Goal: Task Accomplishment & Management: Use online tool/utility

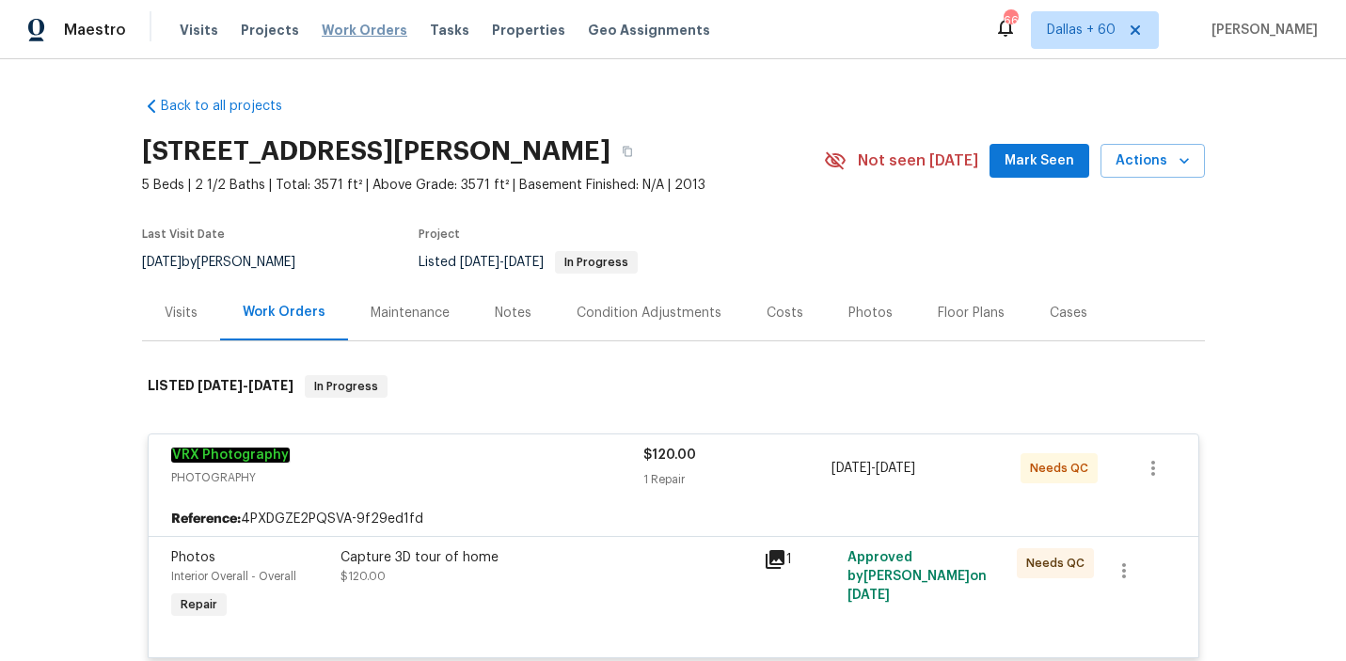
scroll to position [759, 0]
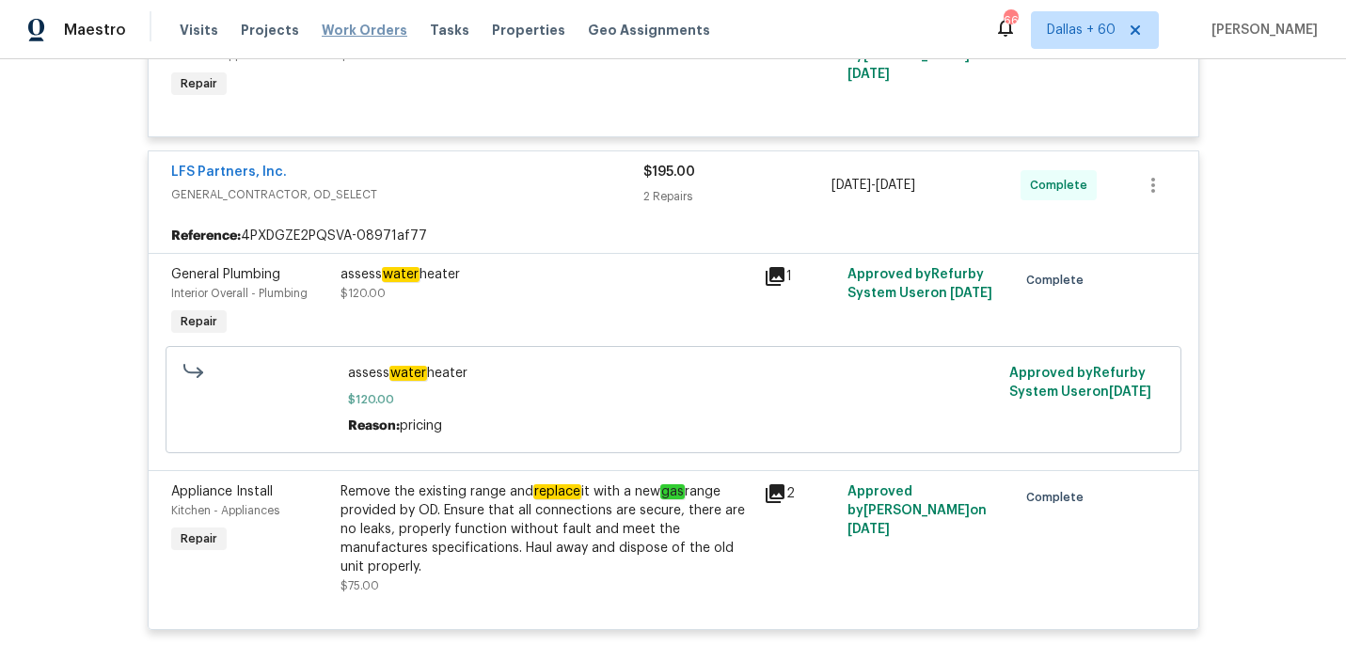
click at [349, 26] on span "Work Orders" at bounding box center [365, 30] width 86 height 19
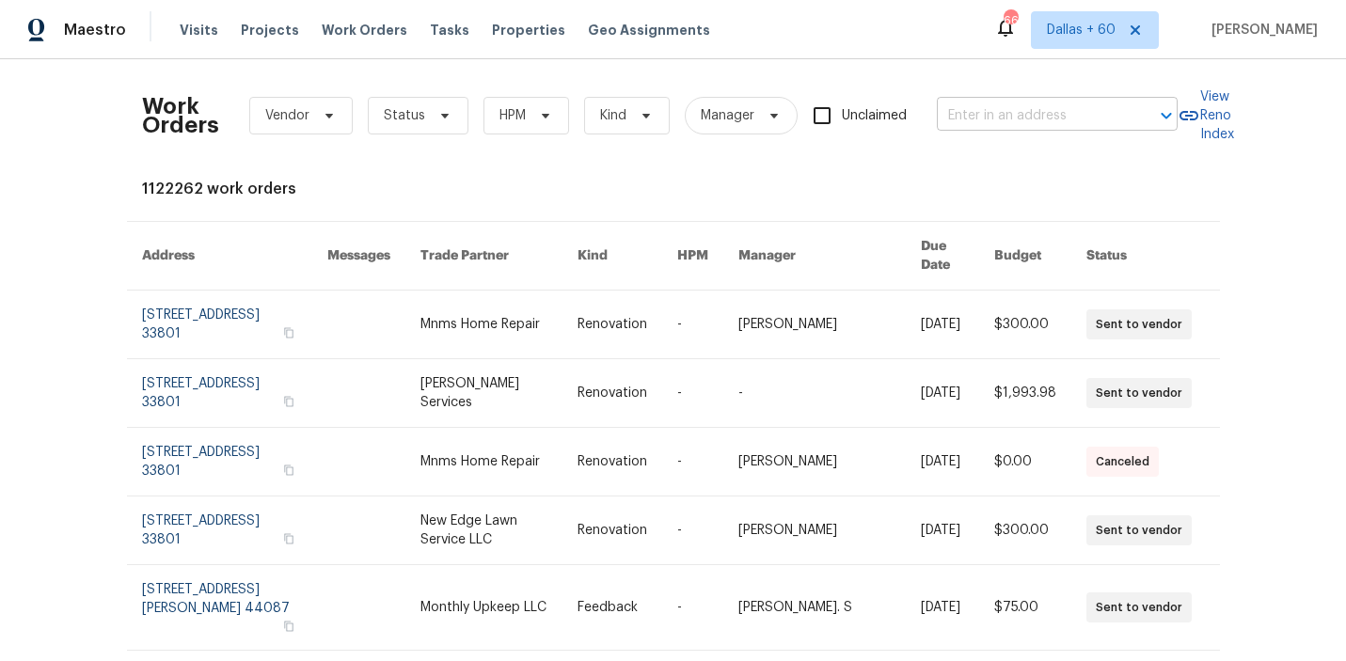
click at [995, 118] on input "text" at bounding box center [1031, 116] width 188 height 29
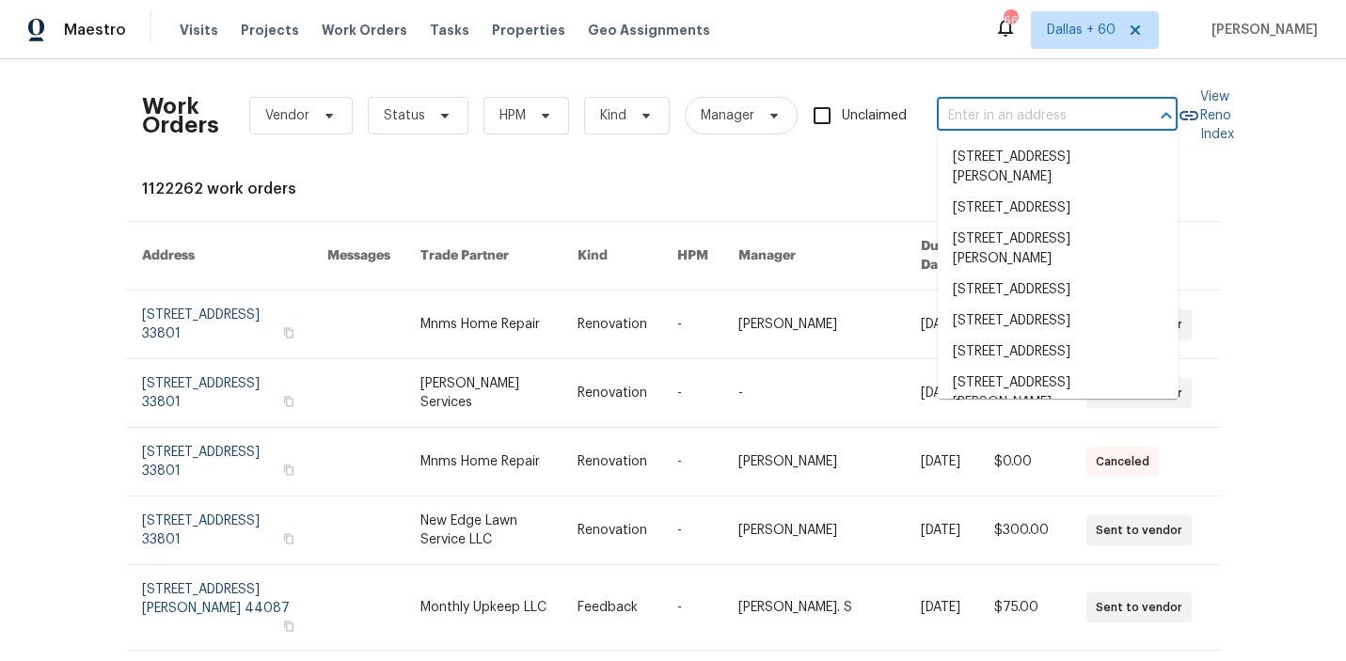
paste input "[STREET_ADDRESS]"
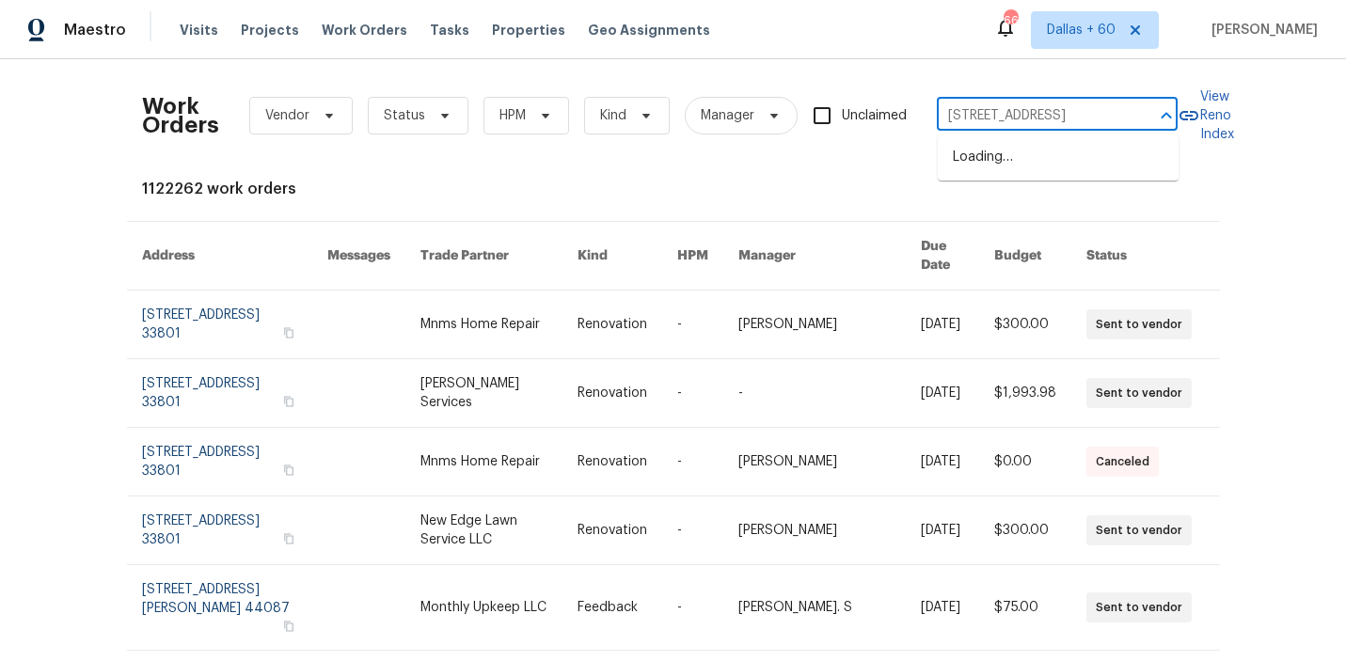
type input "[STREET_ADDRESS]"
click at [1014, 159] on li "[STREET_ADDRESS]" at bounding box center [1058, 157] width 241 height 31
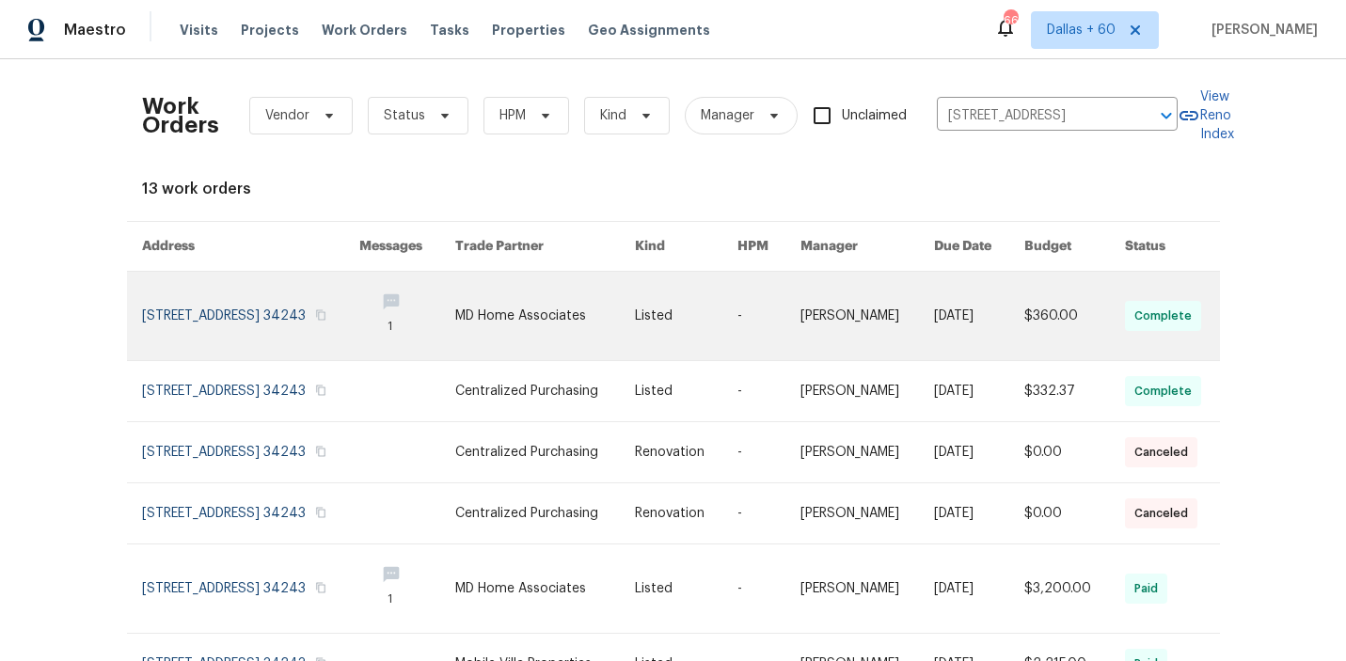
click at [431, 314] on link at bounding box center [407, 316] width 96 height 88
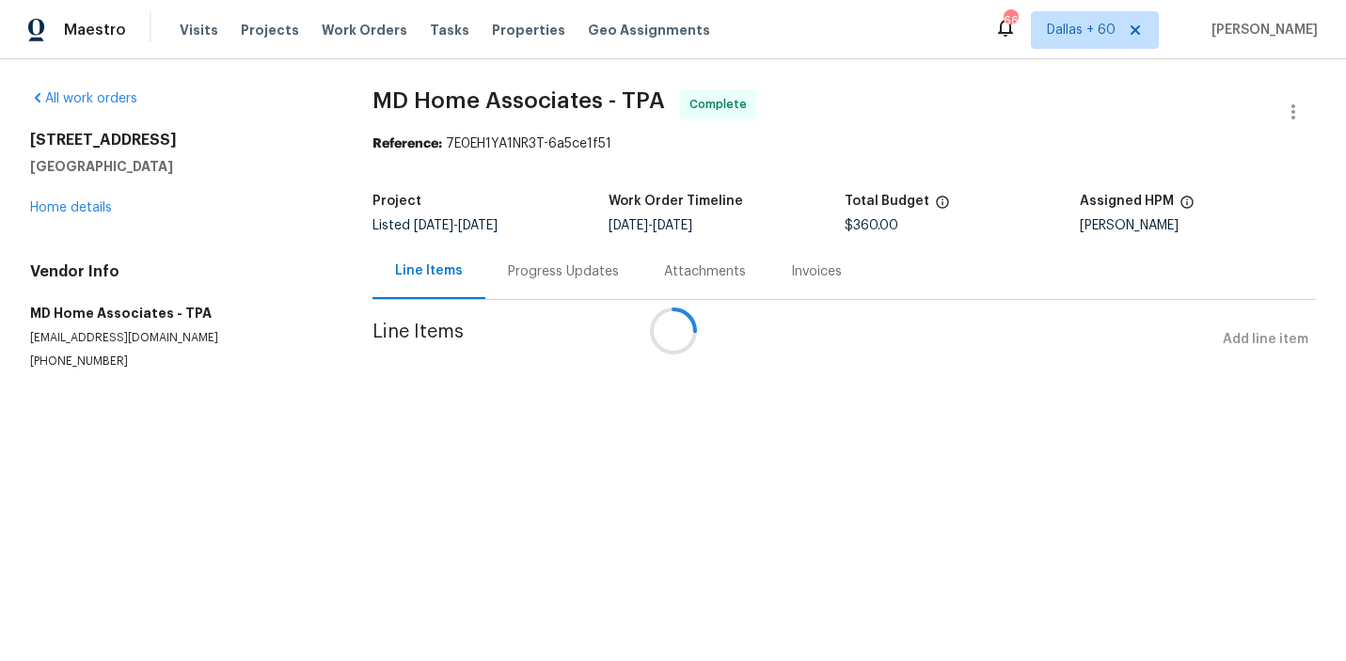
click at [56, 207] on div at bounding box center [673, 330] width 1346 height 661
click at [56, 207] on div "[STREET_ADDRESS] Home details" at bounding box center [178, 174] width 297 height 87
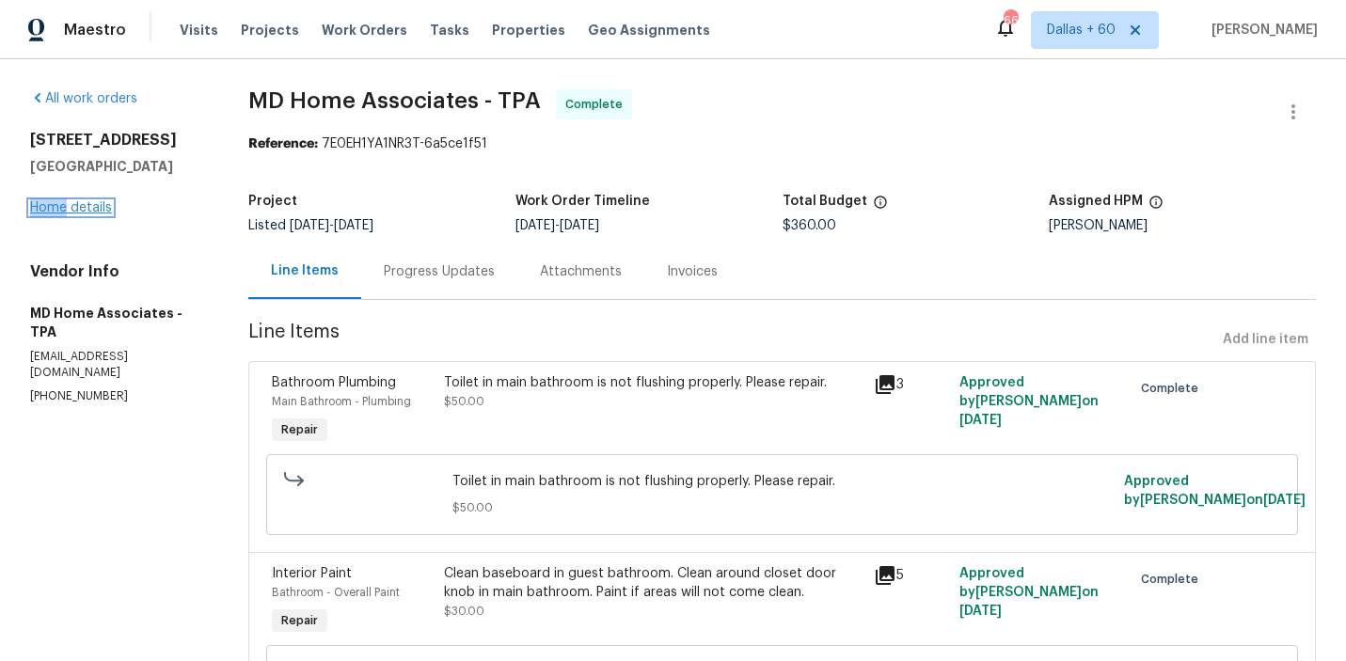
click at [64, 214] on link "Home details" at bounding box center [71, 207] width 82 height 13
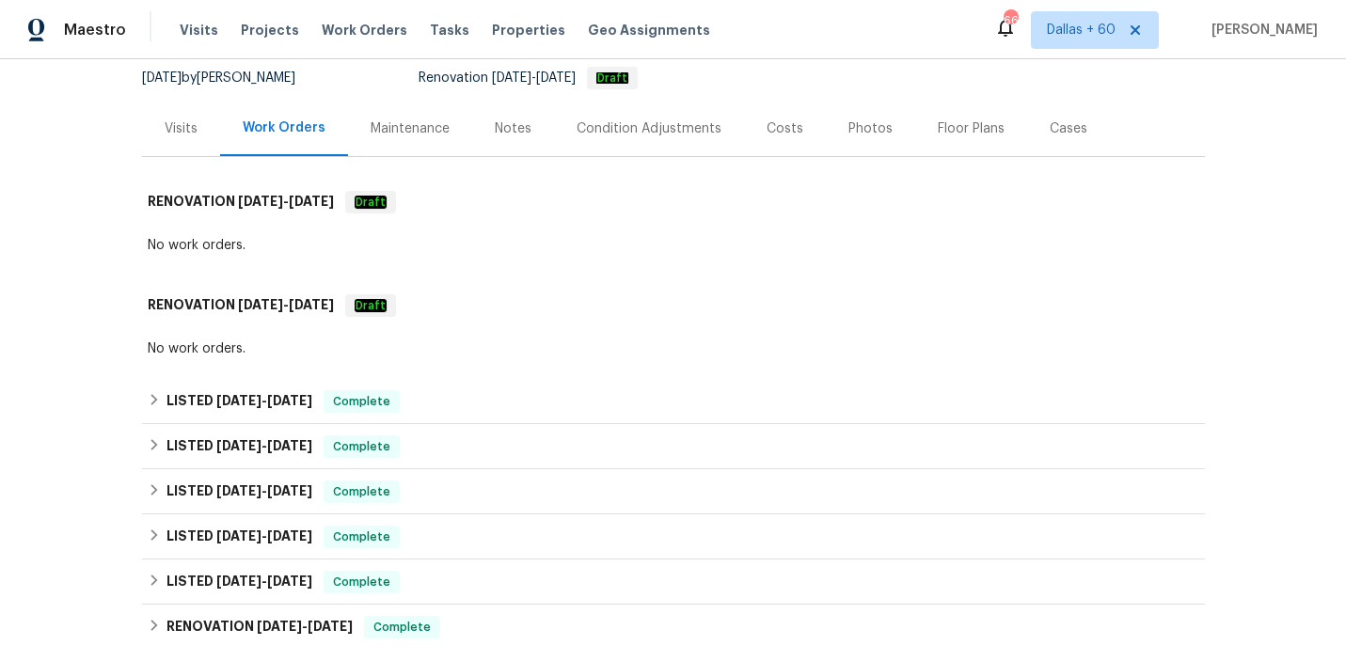
scroll to position [191, 0]
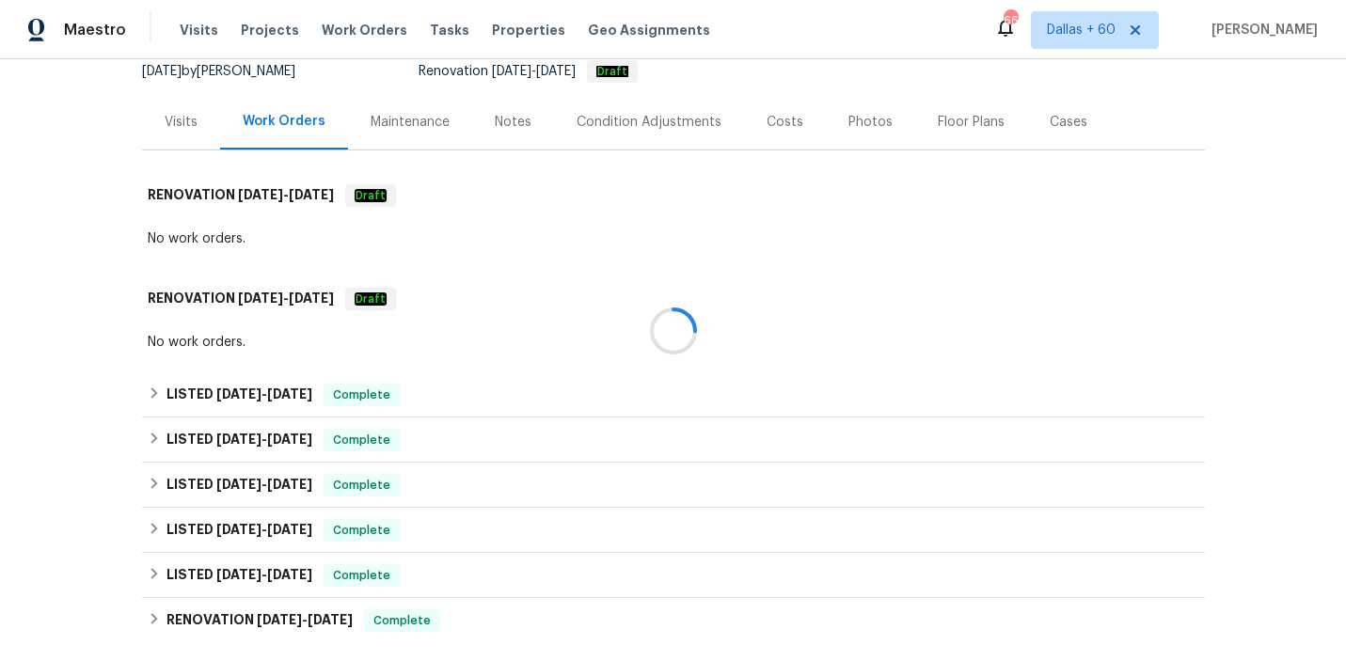
click at [514, 196] on div at bounding box center [673, 330] width 1346 height 661
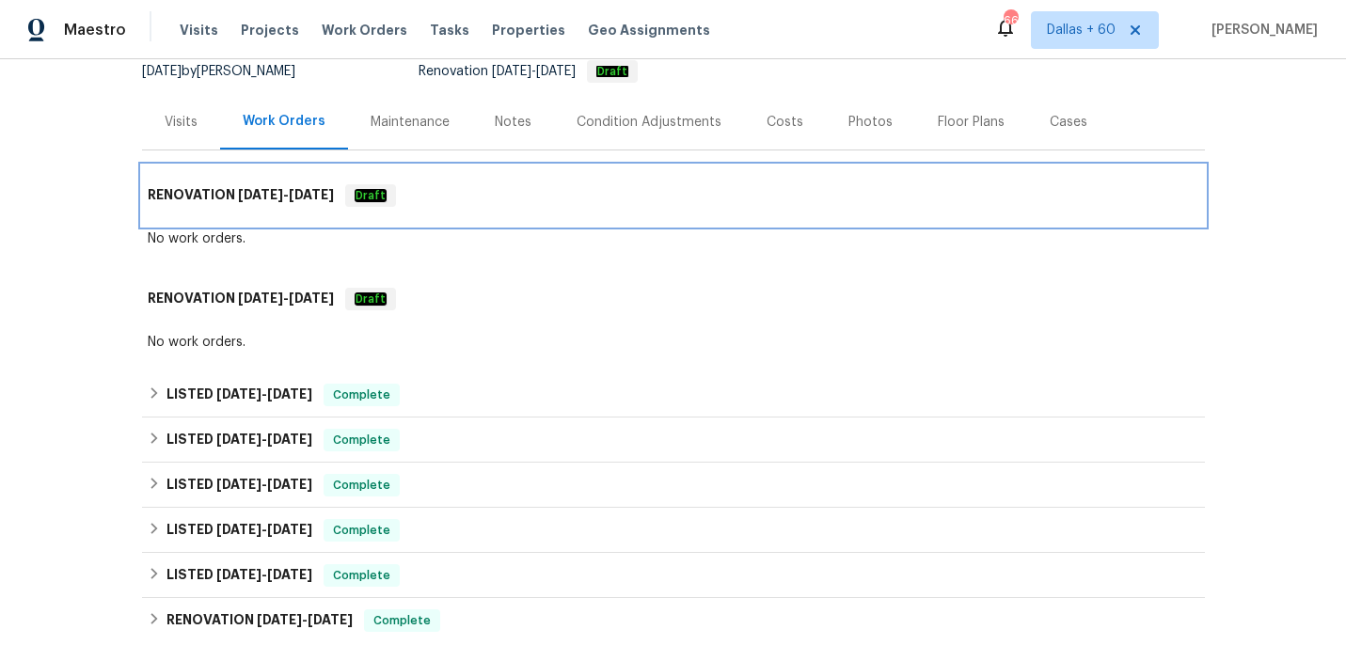
click at [514, 196] on div "RENOVATION [DATE] - [DATE] Draft" at bounding box center [673, 195] width 1051 height 23
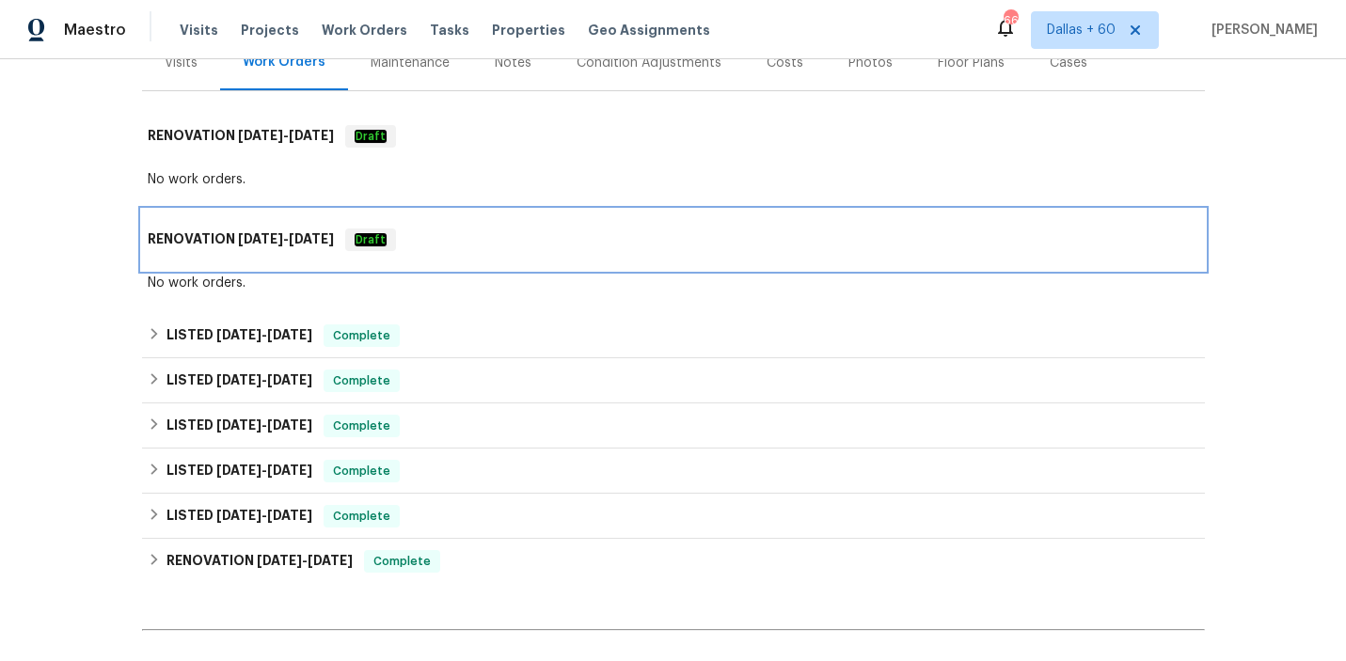
click at [510, 242] on div "RENOVATION [DATE] - [DATE] Draft" at bounding box center [673, 240] width 1051 height 23
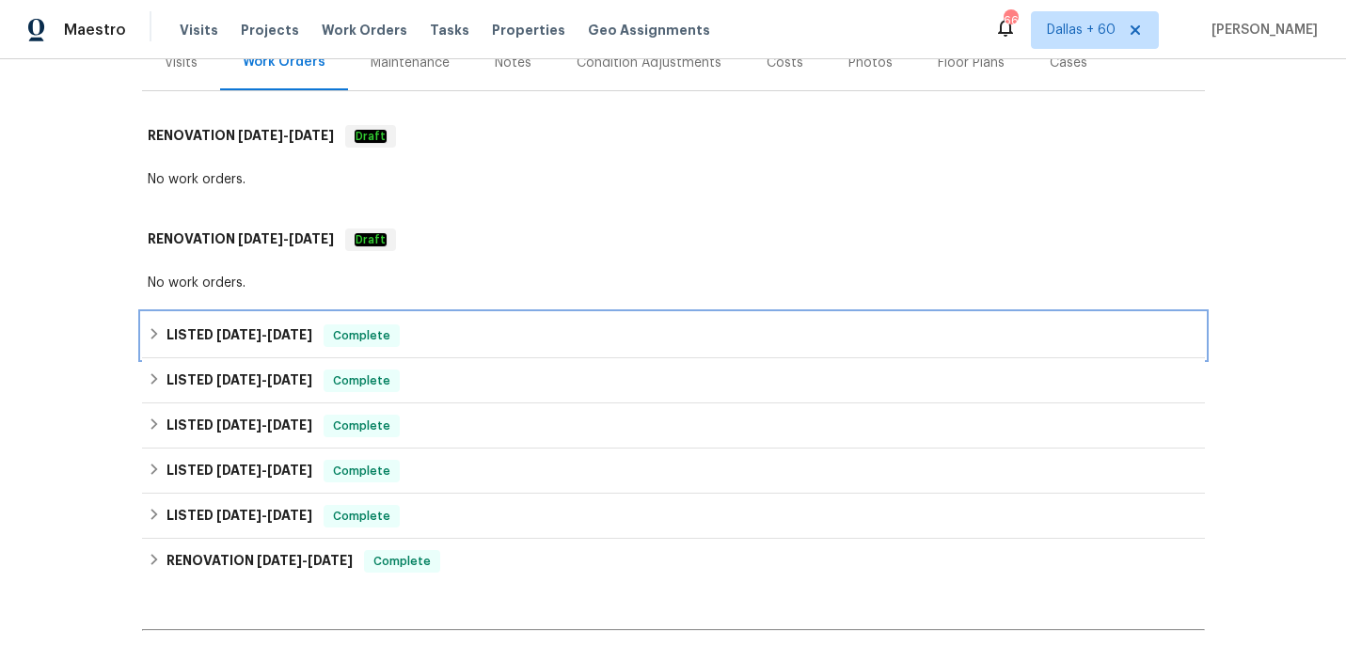
click at [513, 334] on div "LISTED [DATE] - [DATE] Complete" at bounding box center [673, 335] width 1051 height 23
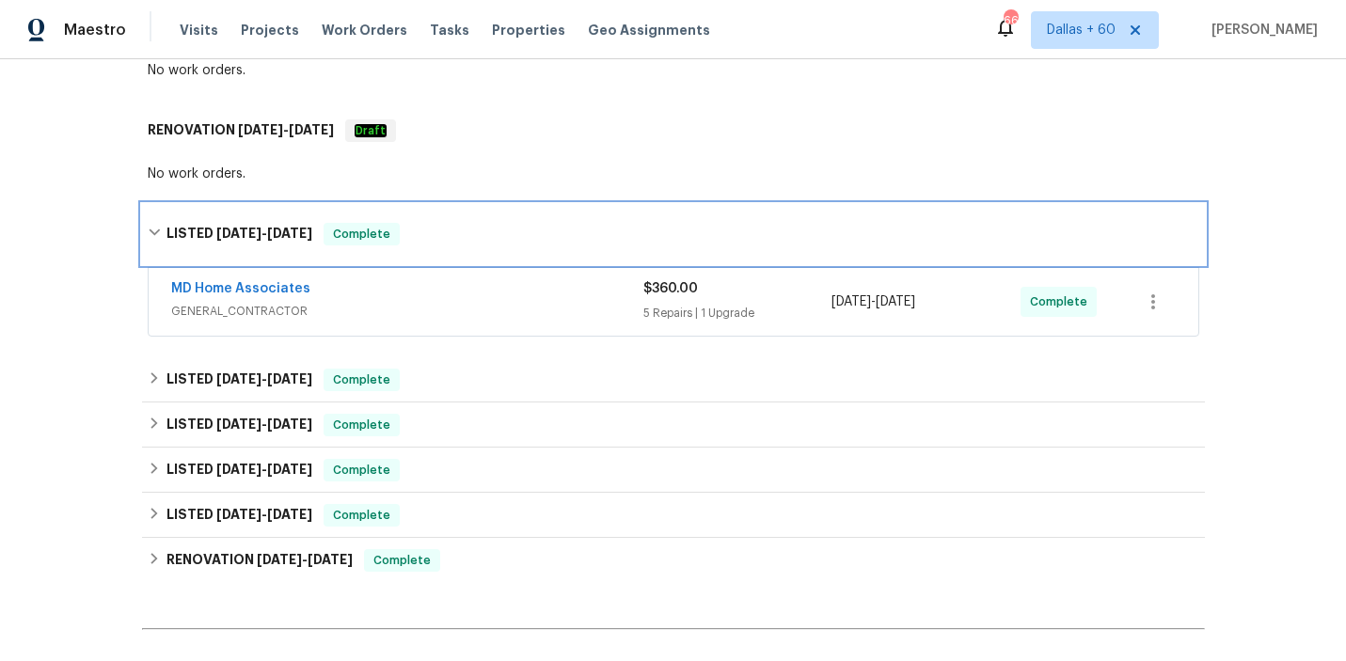
scroll to position [356, 0]
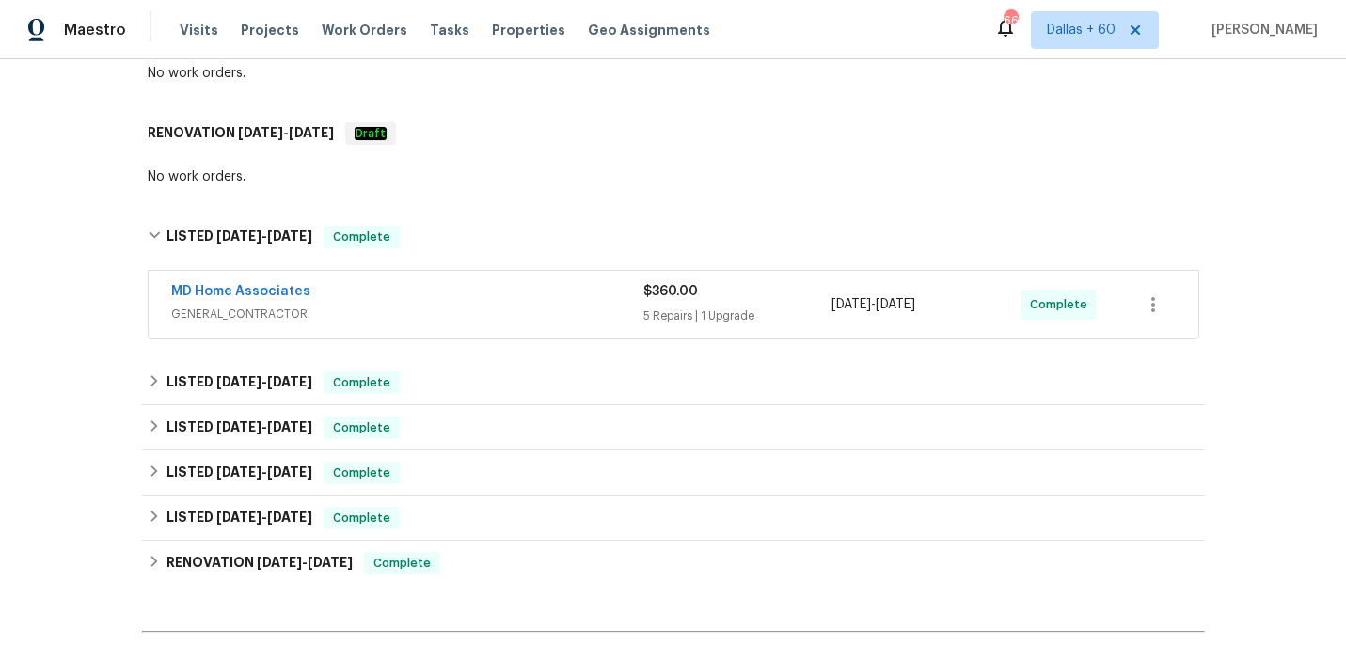
click at [513, 306] on span "GENERAL_CONTRACTOR" at bounding box center [407, 314] width 472 height 19
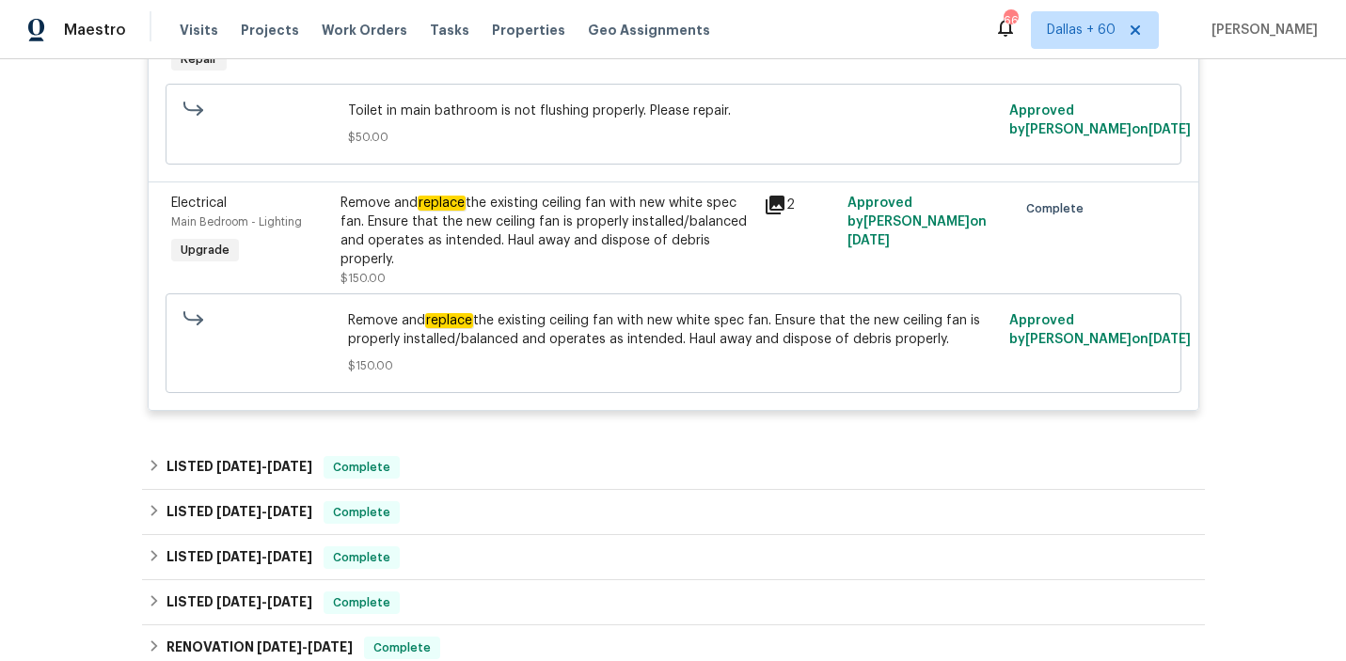
scroll to position [1604, 0]
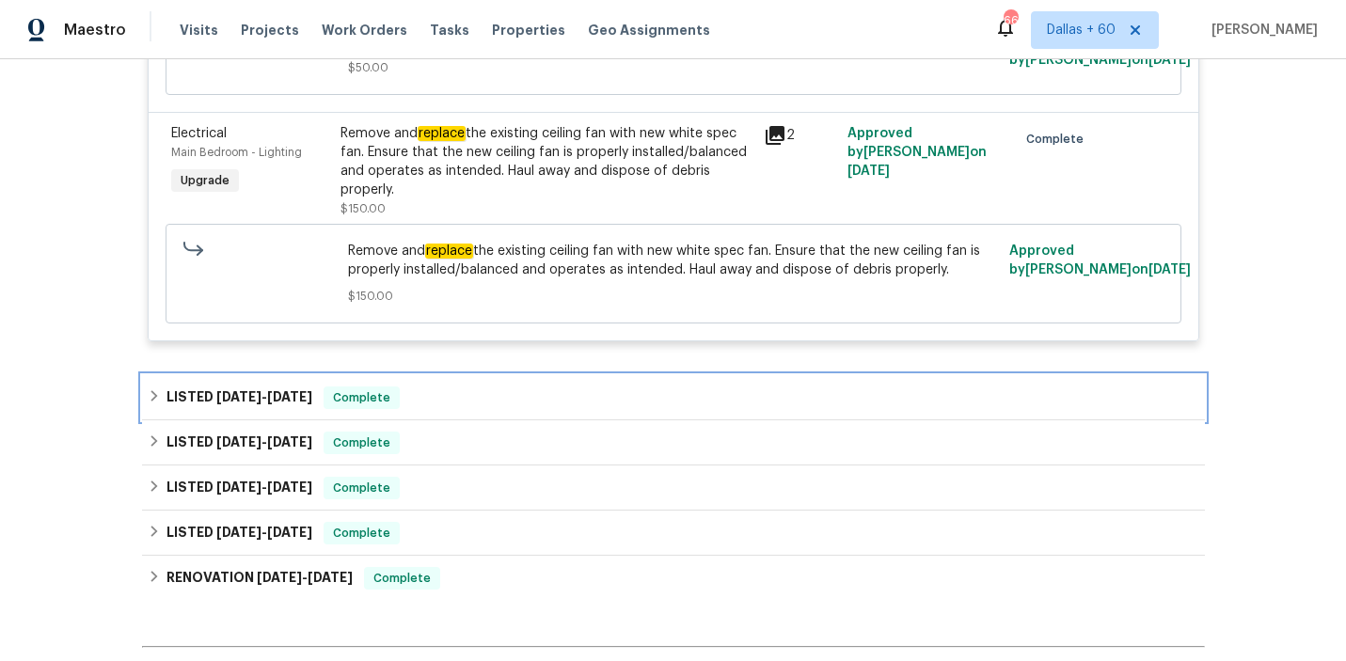
click at [506, 394] on div "LISTED [DATE] - [DATE] Complete" at bounding box center [673, 398] width 1051 height 23
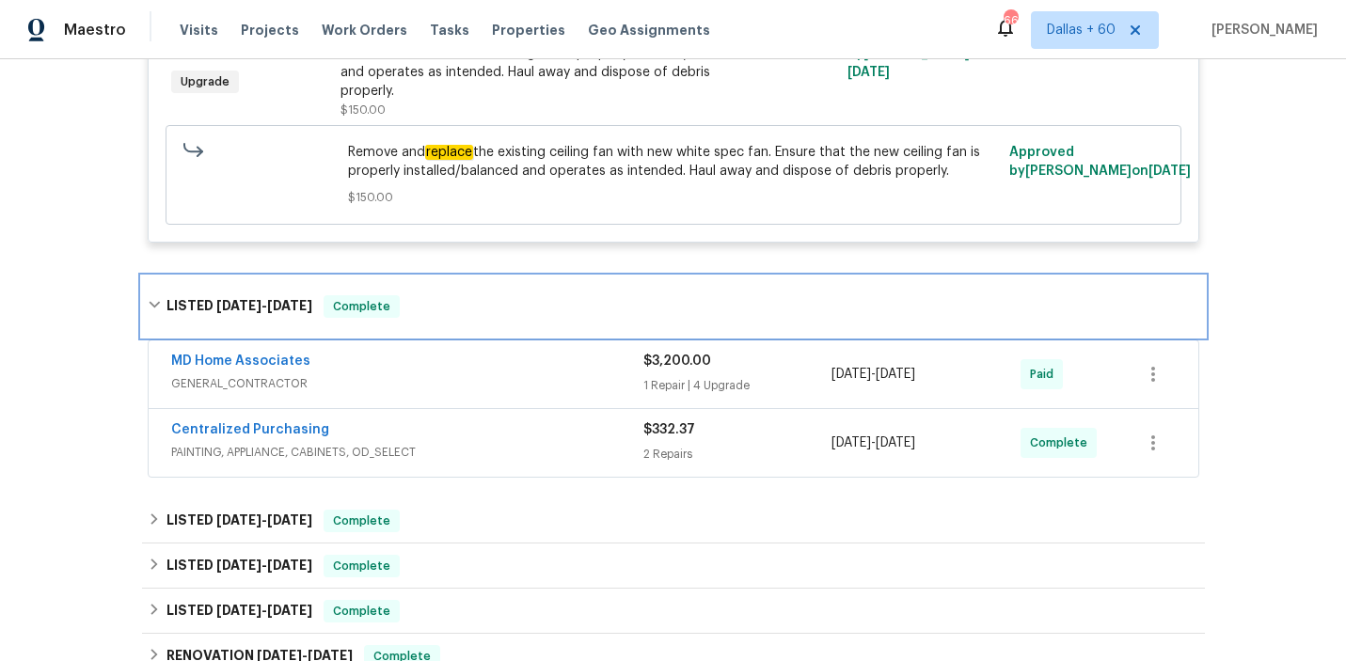
scroll to position [1701, 0]
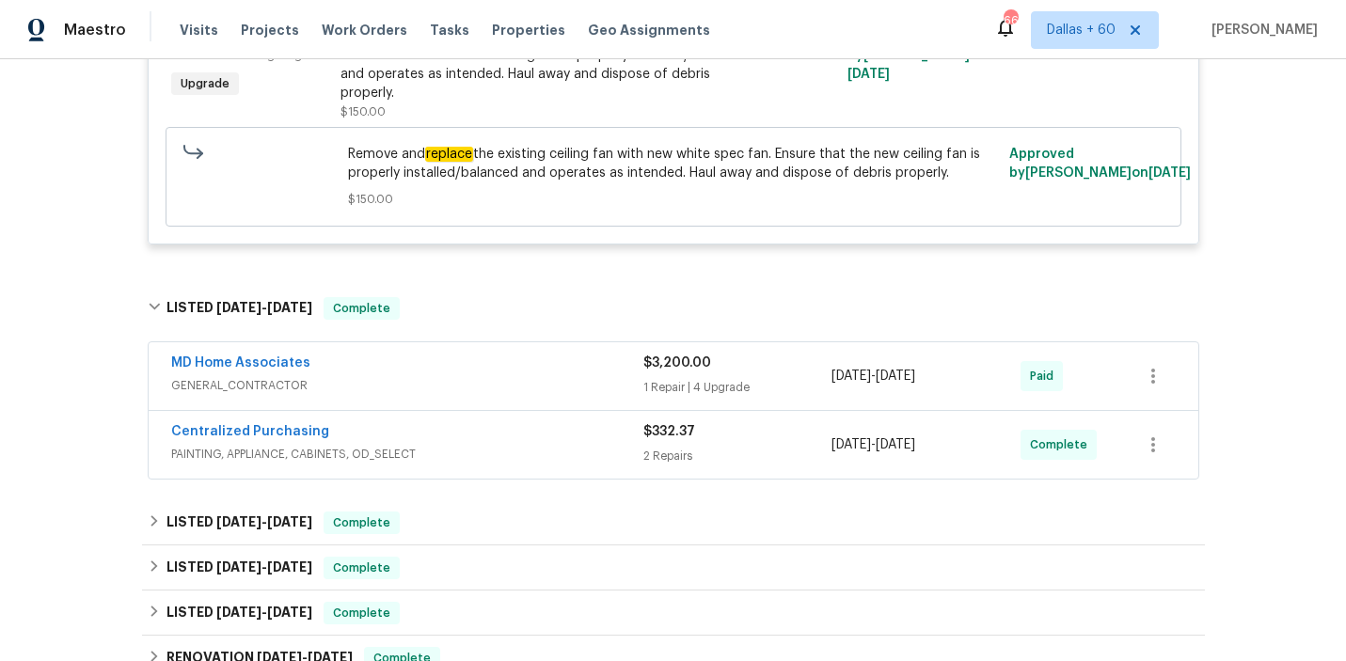
click at [518, 456] on span "PAINTING, APPLIANCE, CABINETS, OD_SELECT" at bounding box center [407, 454] width 472 height 19
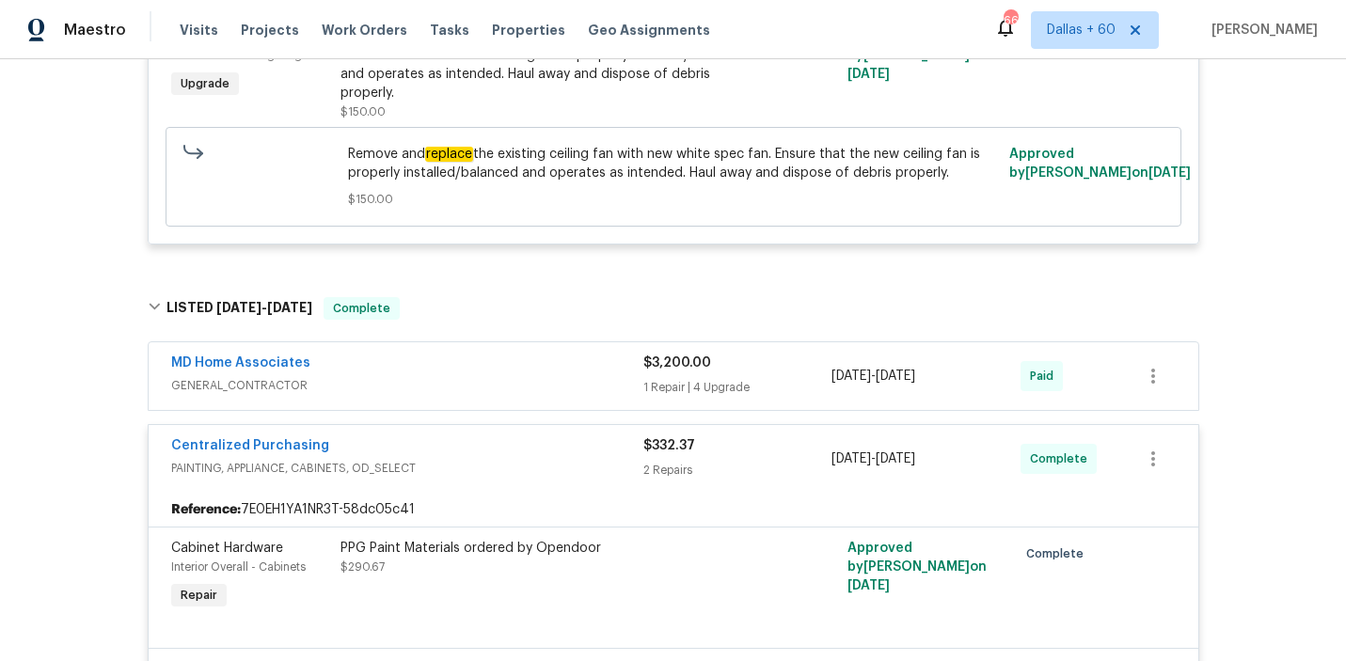
click at [503, 381] on span "GENERAL_CONTRACTOR" at bounding box center [407, 385] width 472 height 19
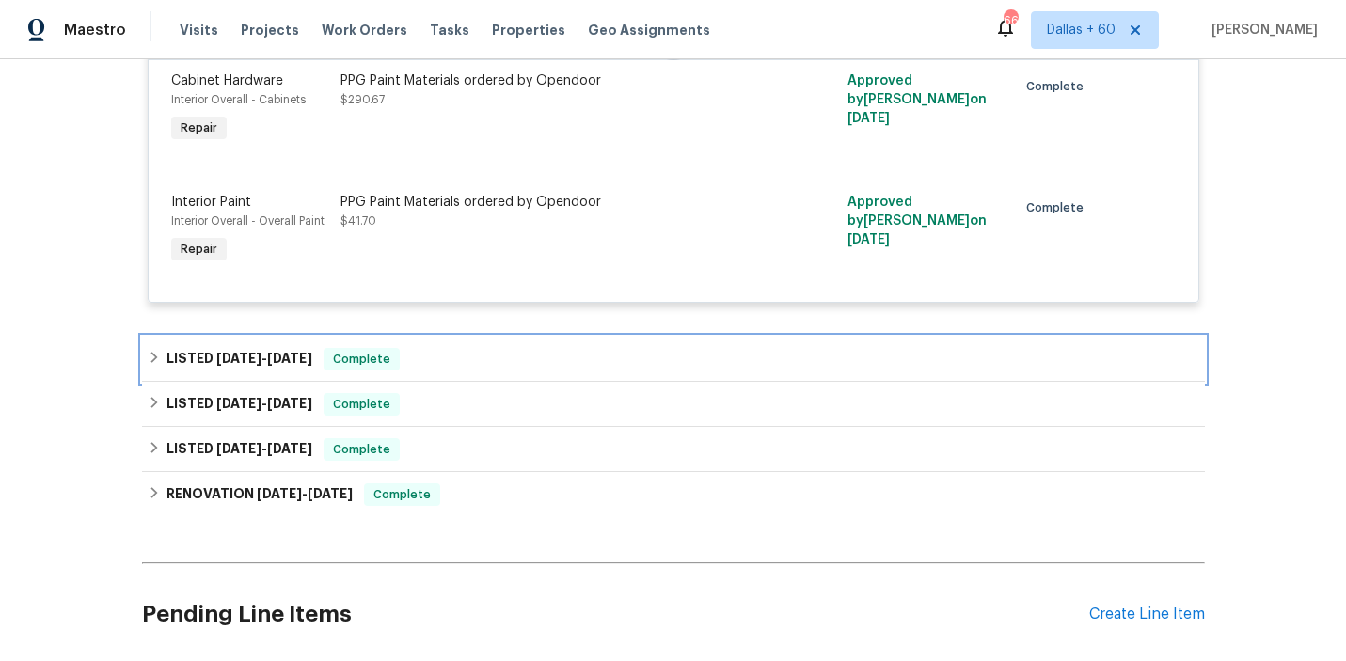
click at [503, 381] on div "LISTED [DATE] - [DATE] Complete" at bounding box center [673, 359] width 1063 height 45
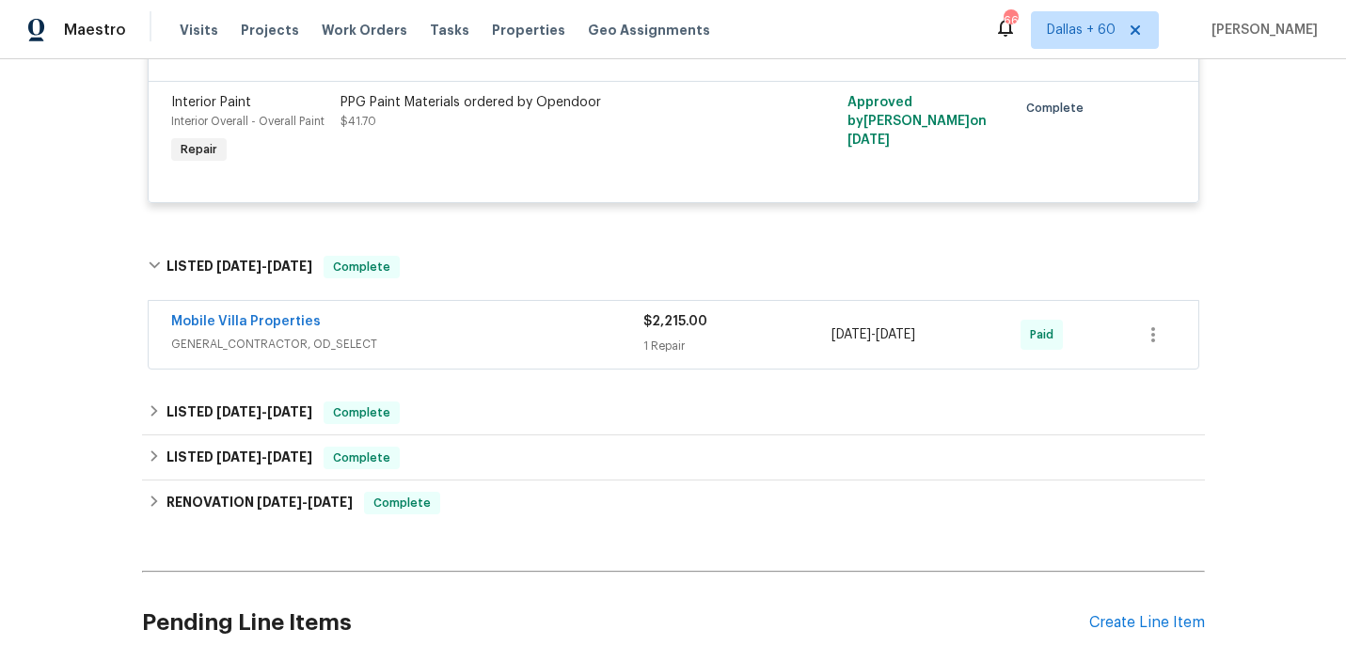
click at [503, 343] on span "GENERAL_CONTRACTOR, OD_SELECT" at bounding box center [407, 344] width 472 height 19
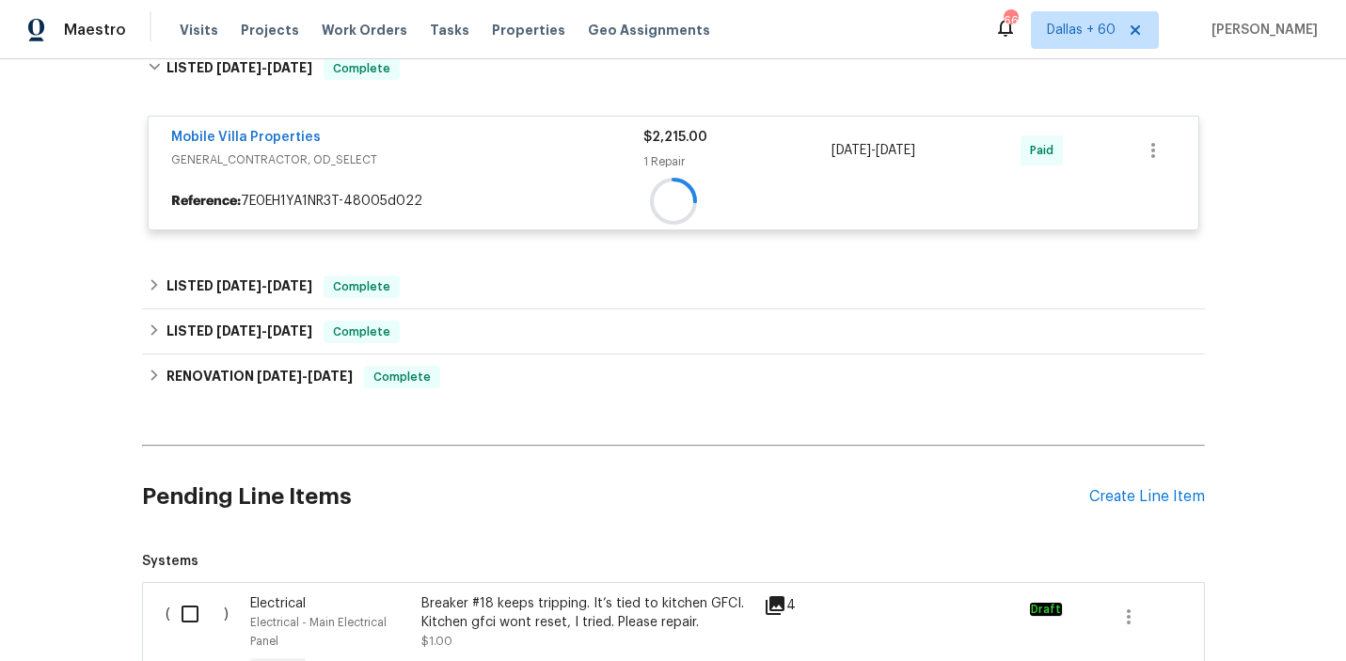
scroll to position [3671, 0]
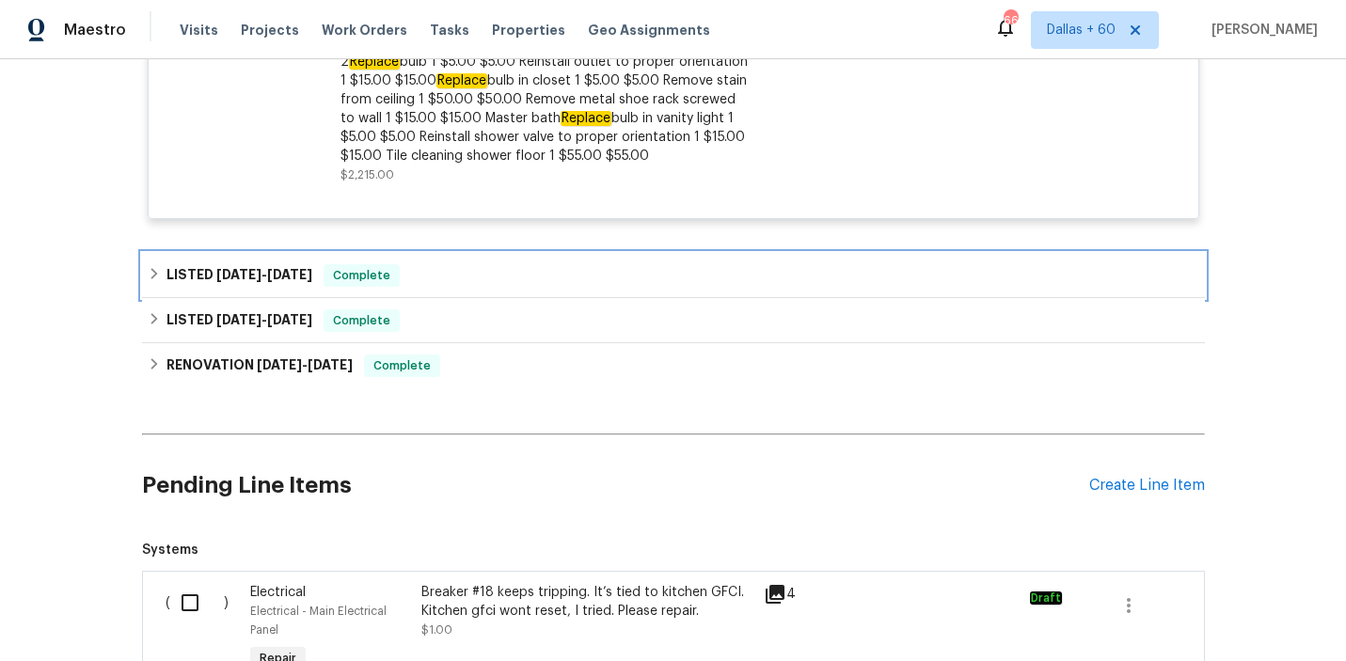
click at [512, 269] on div "LISTED [DATE] - [DATE] Complete" at bounding box center [673, 275] width 1063 height 45
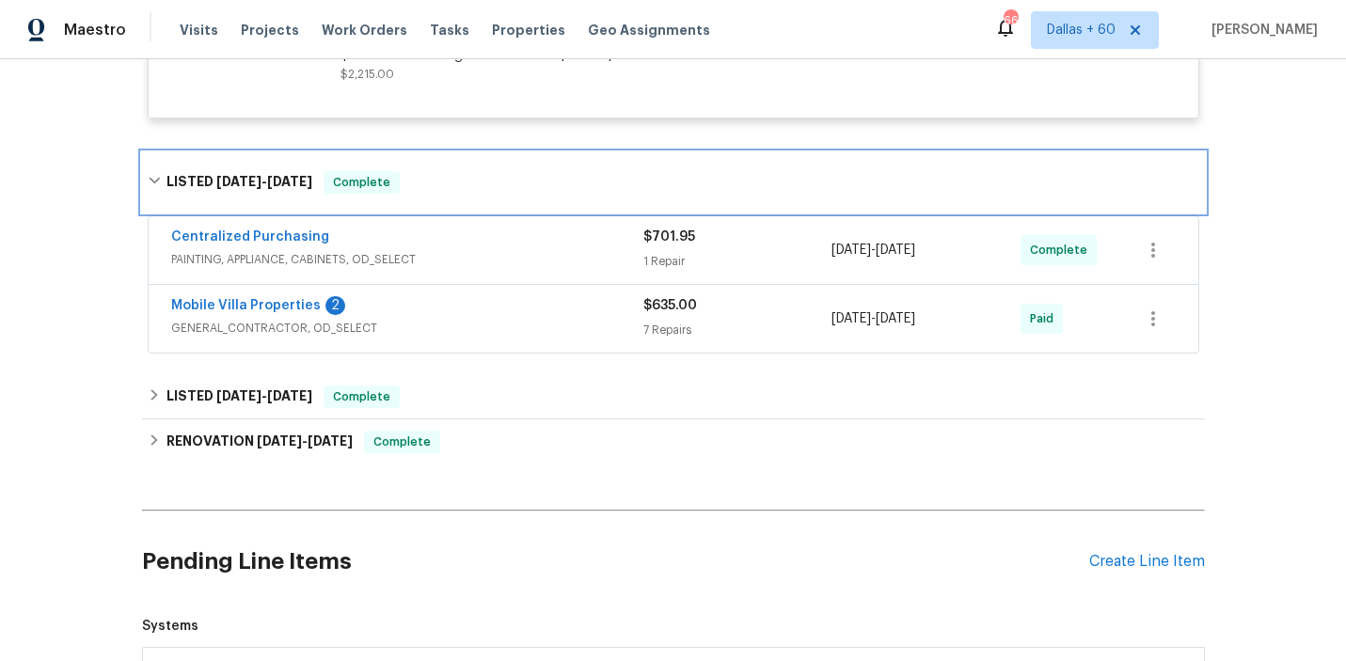
scroll to position [4269, 0]
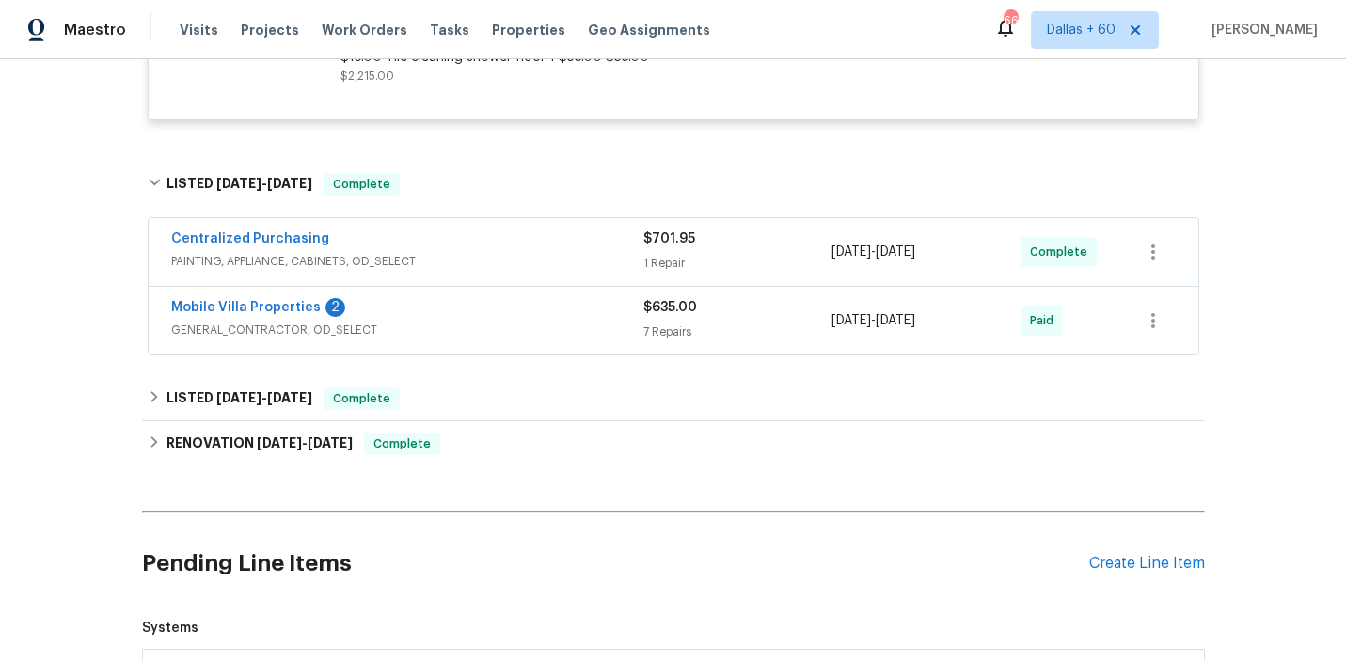
click at [522, 331] on span "GENERAL_CONTRACTOR, OD_SELECT" at bounding box center [407, 330] width 472 height 19
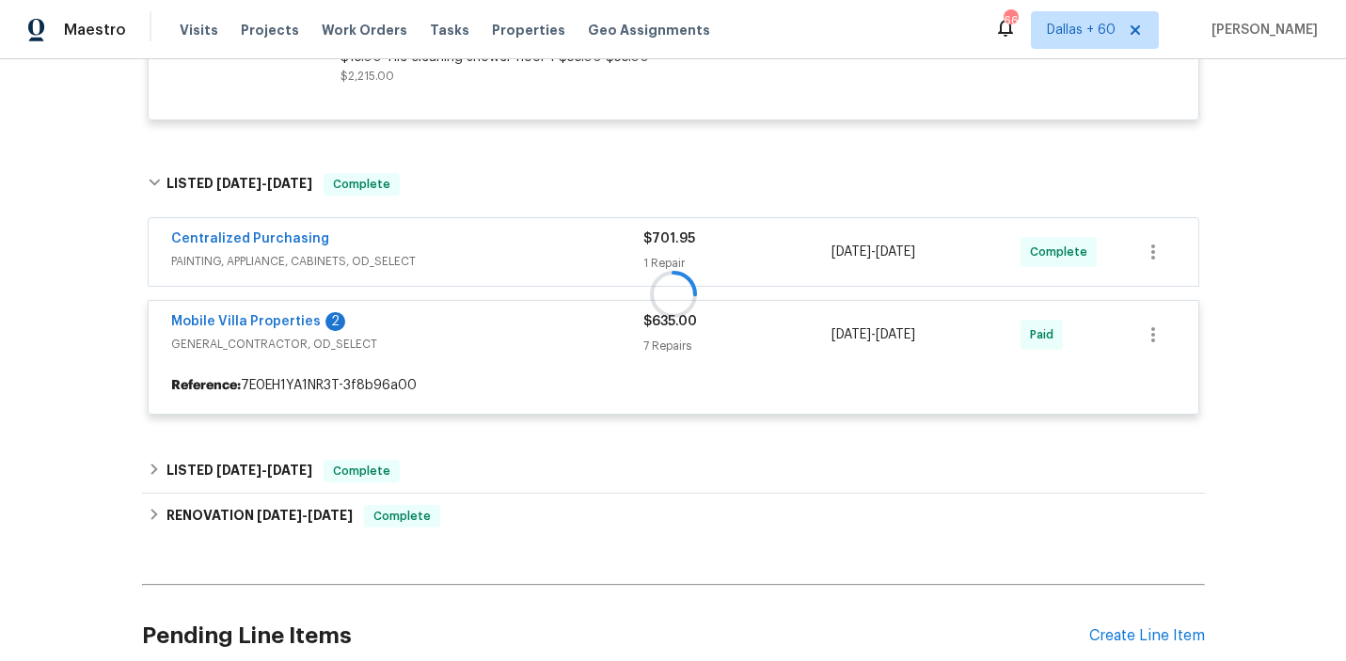
click at [512, 262] on div at bounding box center [673, 293] width 1063 height 279
click at [512, 262] on span "PAINTING, APPLIANCE, CABINETS, OD_SELECT" at bounding box center [407, 261] width 472 height 19
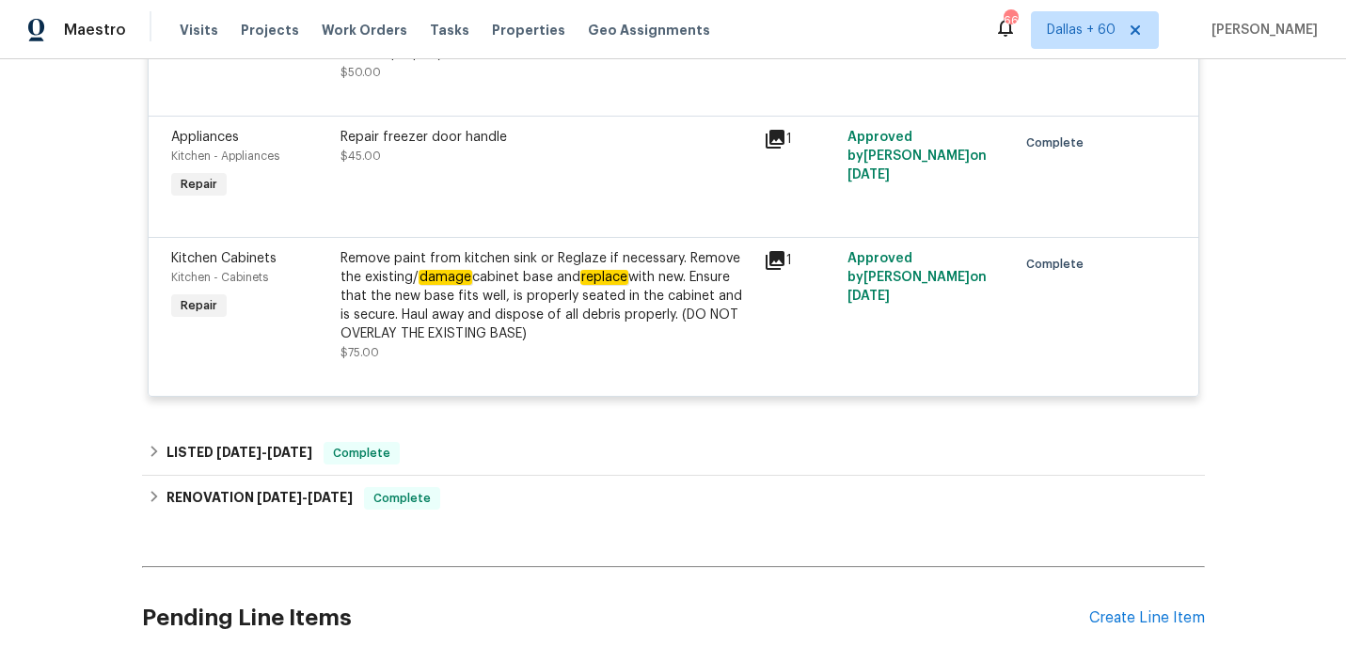
scroll to position [5474, 0]
